Goal: Task Accomplishment & Management: Complete application form

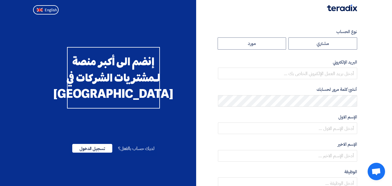
radio input "true"
type input "[PERSON_NAME][EMAIL_ADDRESS][DOMAIN_NAME]"
type input "Kayan Group"
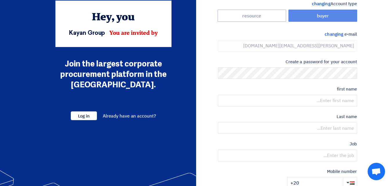
scroll to position [29, 0]
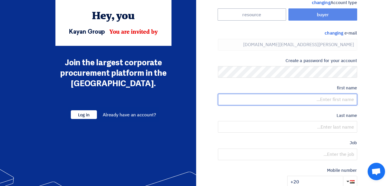
click at [330, 103] on input "text" at bounding box center [287, 100] width 139 height 12
type input "[PERSON_NAME]"
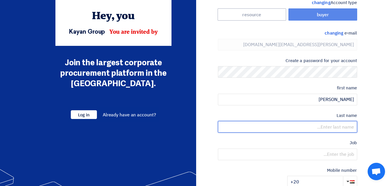
click at [334, 123] on input "text" at bounding box center [287, 127] width 139 height 12
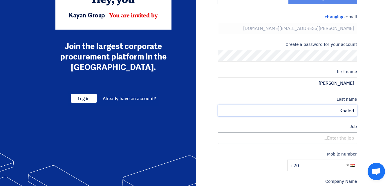
scroll to position [58, 0]
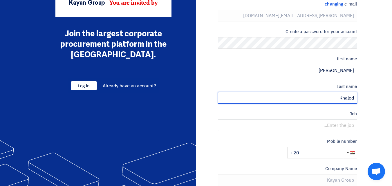
type input "Khaled"
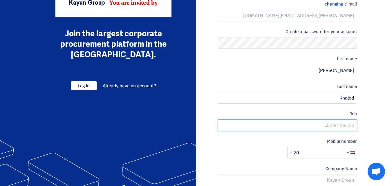
click at [333, 125] on input "text" at bounding box center [287, 125] width 139 height 12
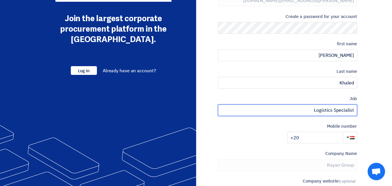
scroll to position [87, 0]
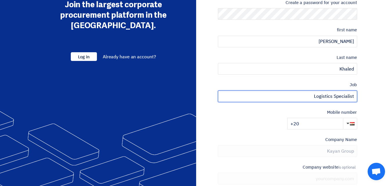
type input "Logistics Specialist"
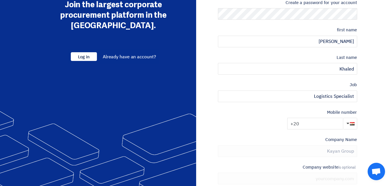
click at [317, 123] on input "+20" at bounding box center [315, 124] width 56 height 12
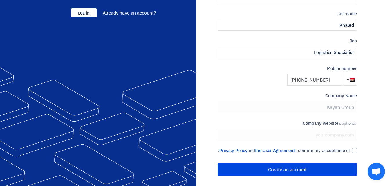
scroll to position [139, 0]
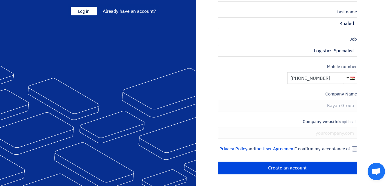
type input "[PHONE_NUMBER]"
click at [353, 146] on div at bounding box center [354, 148] width 5 height 5
click at [350, 146] on input "I confirm my acceptance of the User Agreement and Privacy Policy ." at bounding box center [280, 152] width 139 height 12
checkbox input "true"
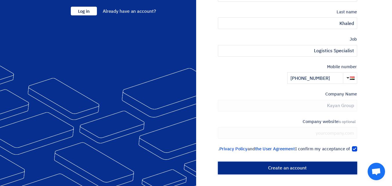
click at [306, 168] on input "Create an account" at bounding box center [287, 167] width 139 height 13
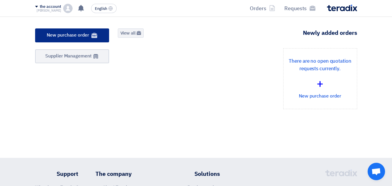
click at [68, 38] on font "New purchase order" at bounding box center [68, 35] width 42 height 7
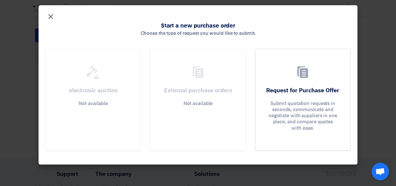
click at [49, 14] on font "×" at bounding box center [50, 16] width 7 height 17
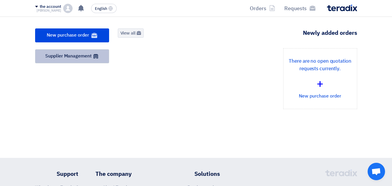
click at [69, 58] on font "Supplier Management" at bounding box center [68, 55] width 46 height 7
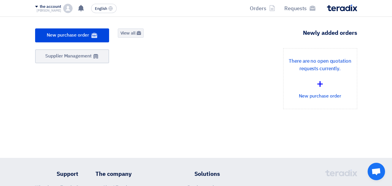
click at [261, 94] on div "There are no open quotation requests currently. + New purchase order" at bounding box center [237, 83] width 248 height 70
